Goal: Browse casually: Explore the website without a specific task or goal

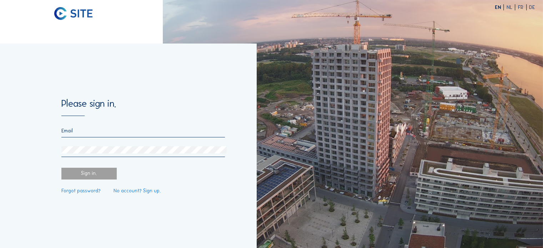
type input "[PERSON_NAME][EMAIL_ADDRESS][DOMAIN_NAME]"
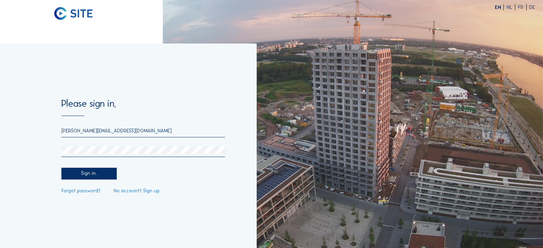
click at [89, 172] on div "Sign in." at bounding box center [88, 174] width 55 height 12
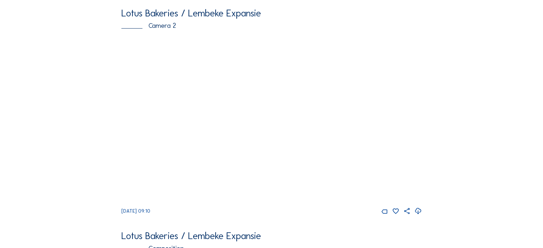
scroll to position [279, 0]
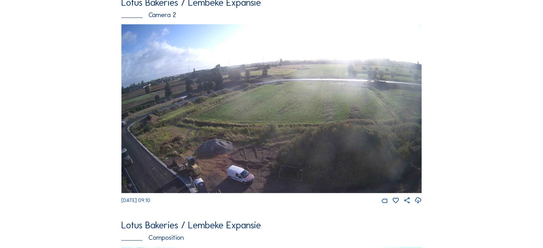
drag, startPoint x: 372, startPoint y: 111, endPoint x: 486, endPoint y: 92, distance: 115.5
click at [486, 92] on div "Cameras Timelapses My C-Site Feed Photo Show Map Search Fullscreen Lotus Bakeri…" at bounding box center [271, 155] width 543 height 869
click at [328, 105] on img at bounding box center [271, 108] width 300 height 169
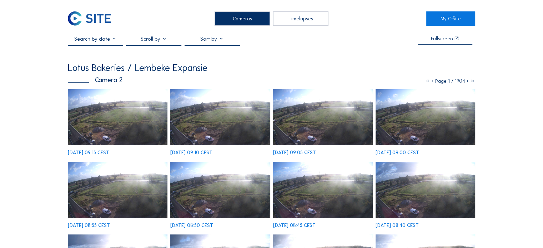
click at [114, 129] on img at bounding box center [118, 117] width 100 height 56
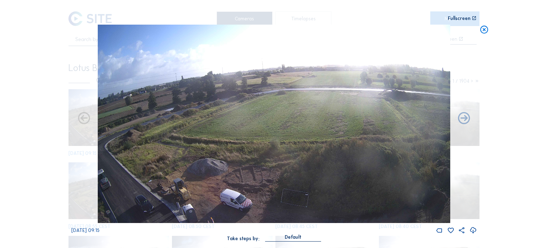
click at [471, 234] on icon at bounding box center [473, 230] width 7 height 9
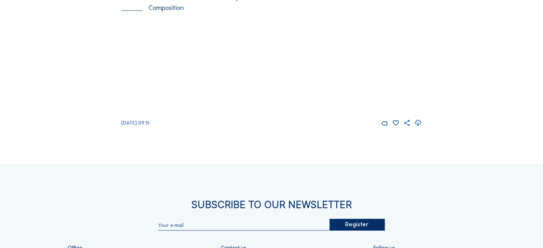
scroll to position [502, 0]
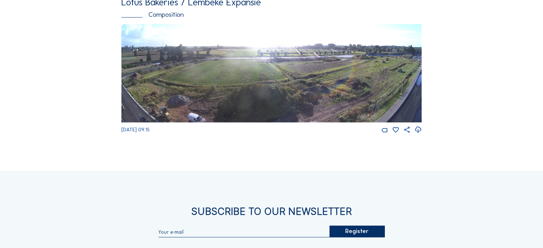
click at [316, 78] on img at bounding box center [271, 73] width 300 height 99
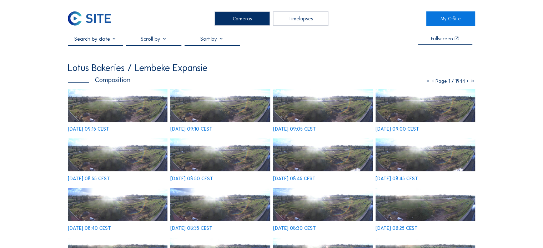
click at [417, 210] on img at bounding box center [426, 204] width 100 height 33
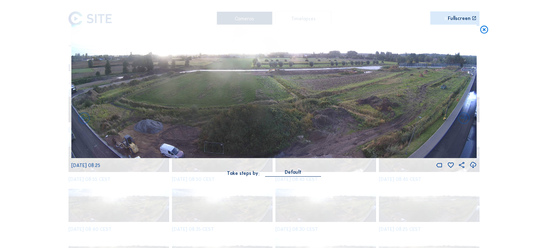
click at [472, 165] on icon at bounding box center [473, 165] width 7 height 9
click at [485, 29] on icon at bounding box center [485, 30] width 10 height 10
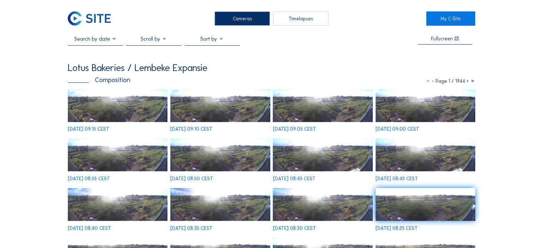
click at [302, 22] on div "Timelapses" at bounding box center [300, 18] width 55 height 14
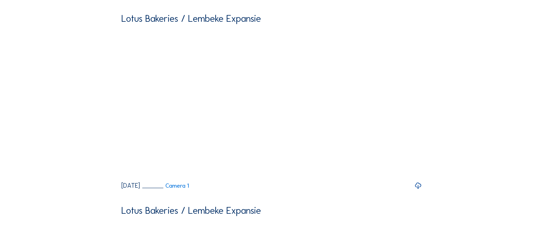
scroll to position [617, 0]
